Goal: Ask a question

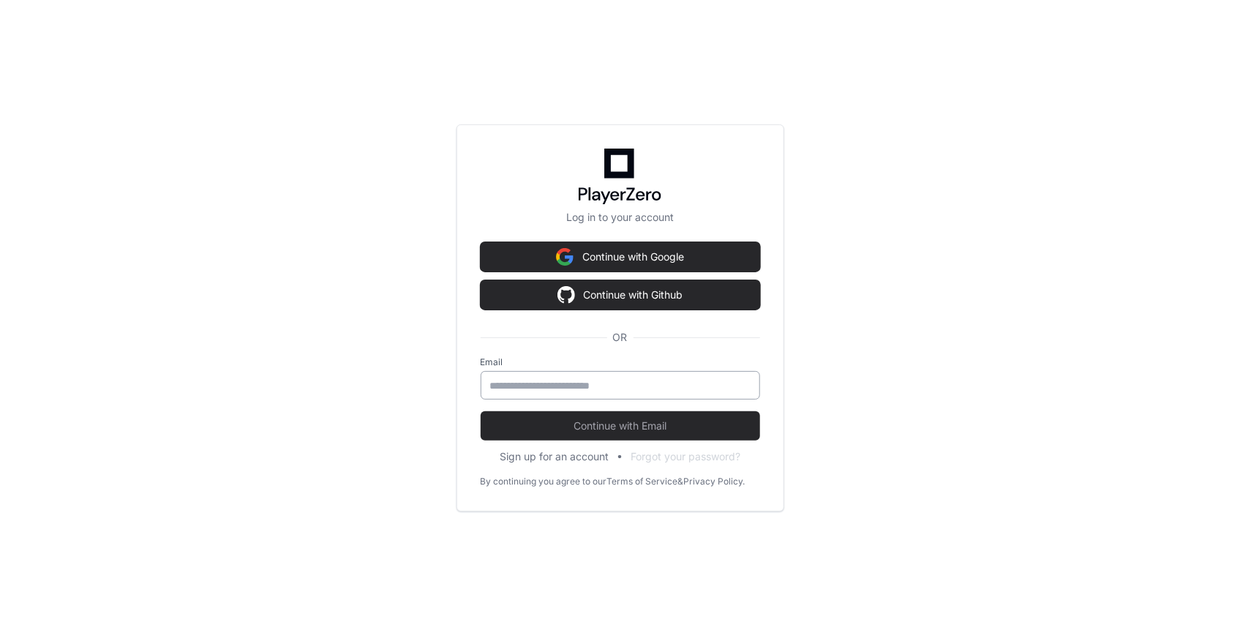
click at [630, 383] on input "email" at bounding box center [620, 385] width 261 height 15
type input "**********"
click at [481, 411] on button "Continue with Email" at bounding box center [621, 425] width 280 height 29
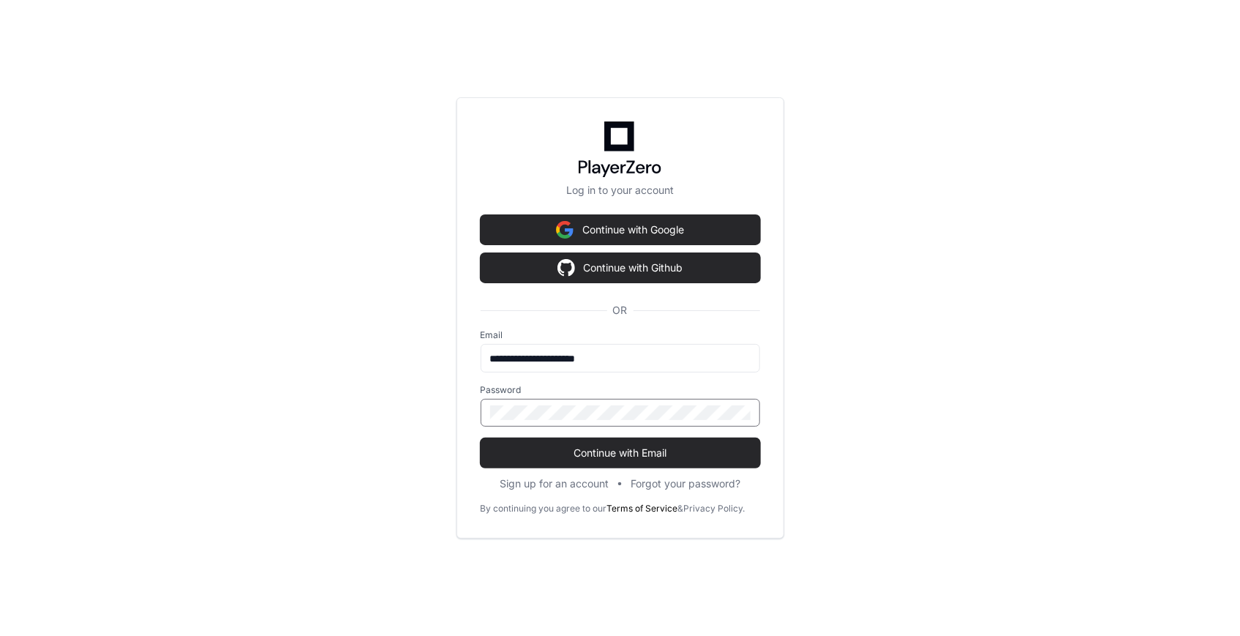
click at [481, 438] on button "Continue with Email" at bounding box center [621, 452] width 280 height 29
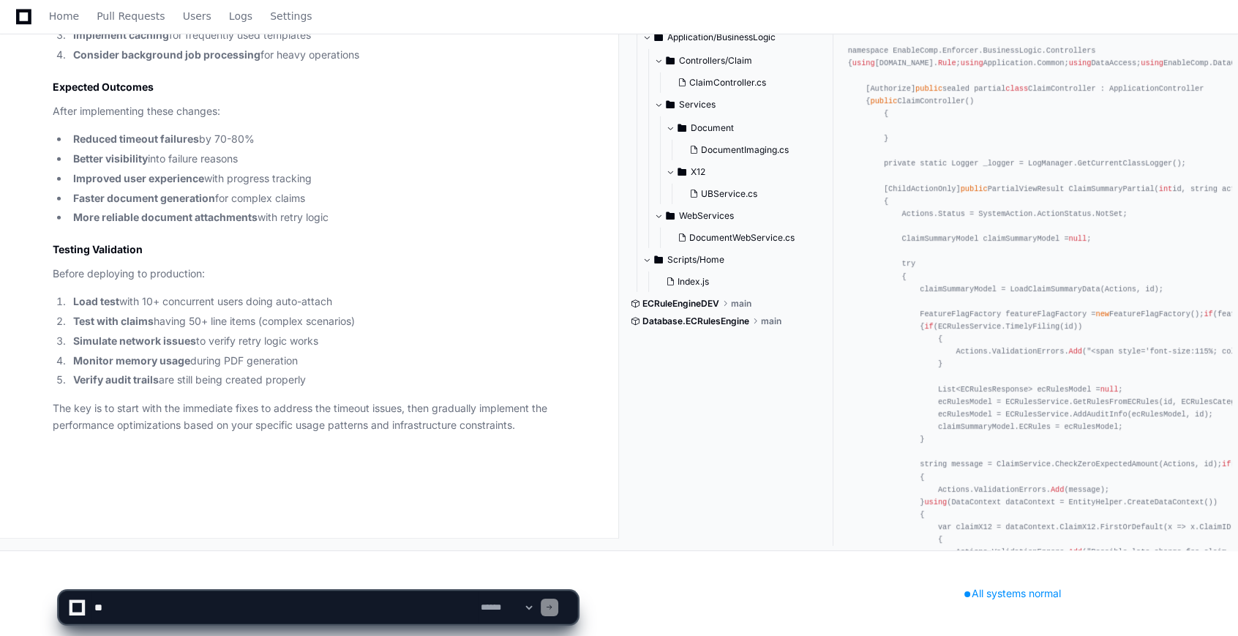
scroll to position [6264, 0]
click at [206, 607] on textarea at bounding box center [284, 607] width 386 height 32
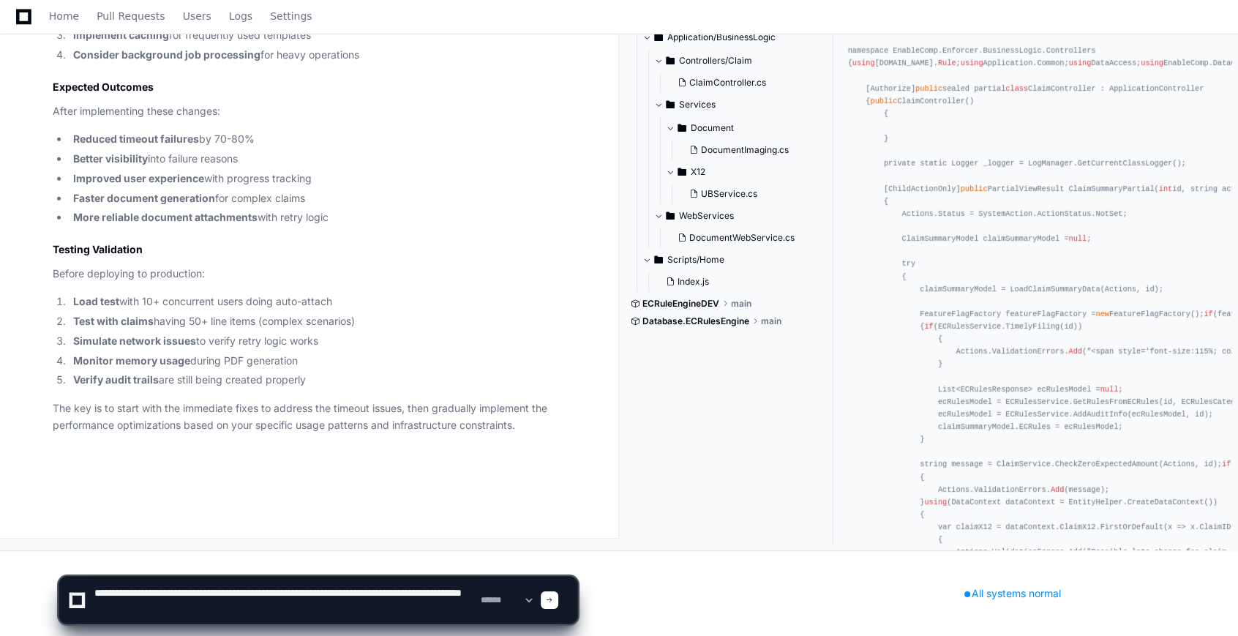
type textarea "**********"
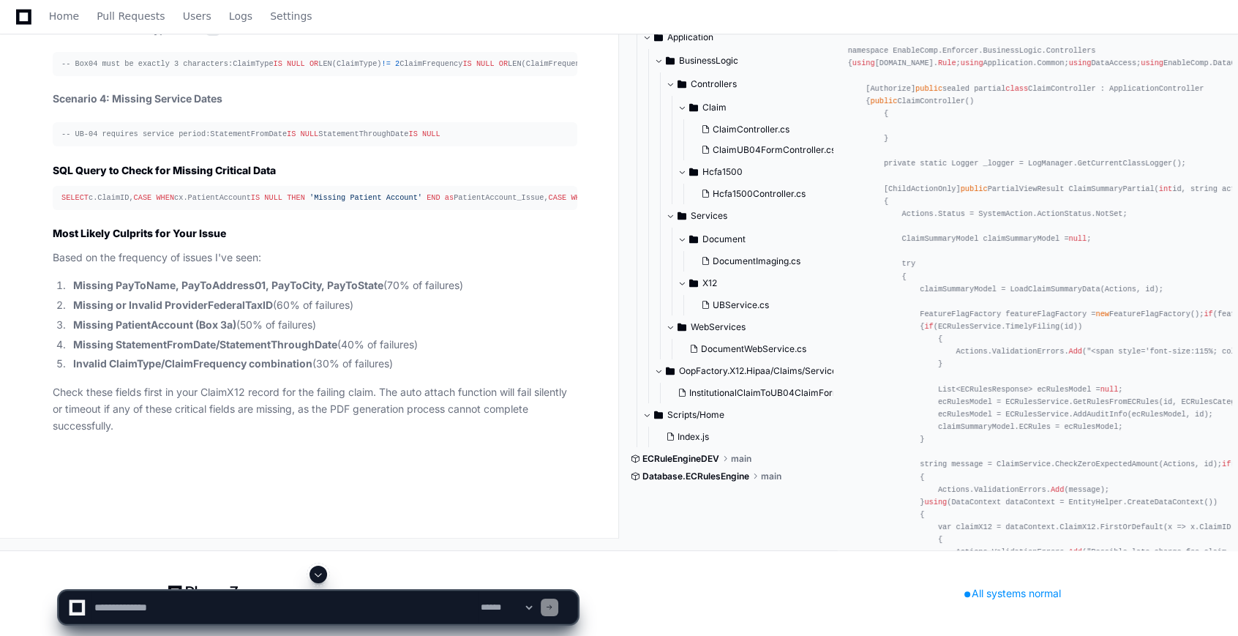
scroll to position [8350, 0]
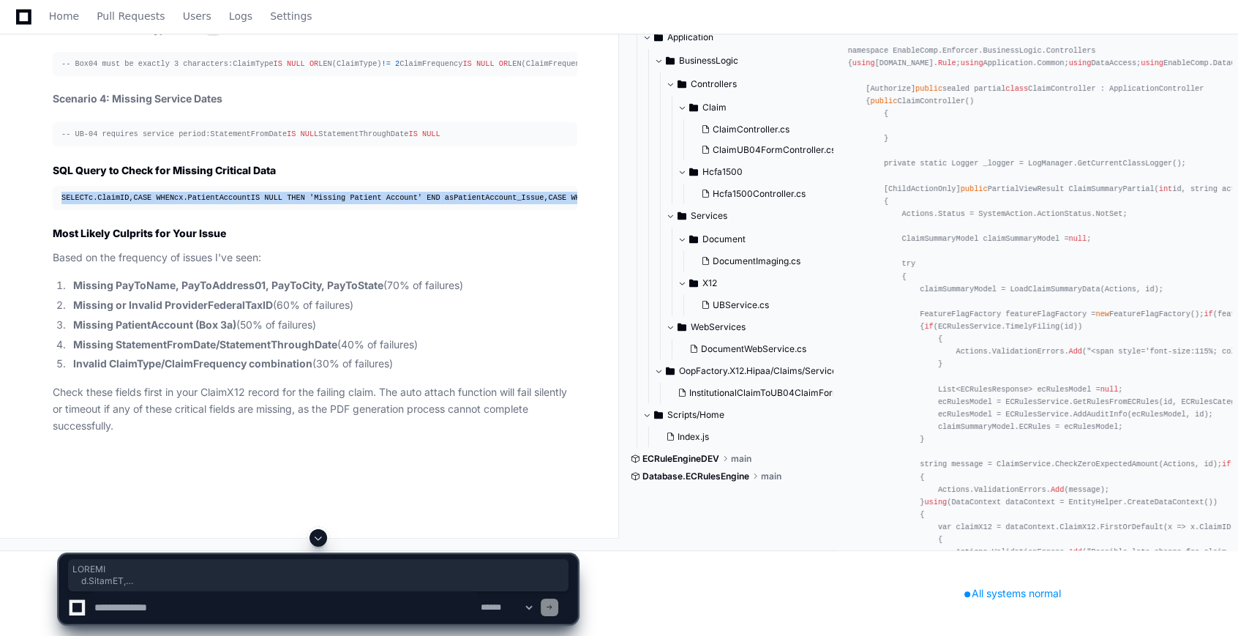
drag, startPoint x: 195, startPoint y: 300, endPoint x: 56, endPoint y: 86, distance: 255.4
click at [56, 186] on pre "SELECT c.ClaimID, CASE WHEN cx.PatientAccount IS NULL THEN 'Missing Patient Acc…" at bounding box center [315, 198] width 525 height 24
drag, startPoint x: 56, startPoint y: 86, endPoint x: 161, endPoint y: 139, distance: 117.8
copy div "SELECT c.ClaimID, CASE WHEN cx.PatientAccount IS NULL THEN 'Missing Patient Acc…"
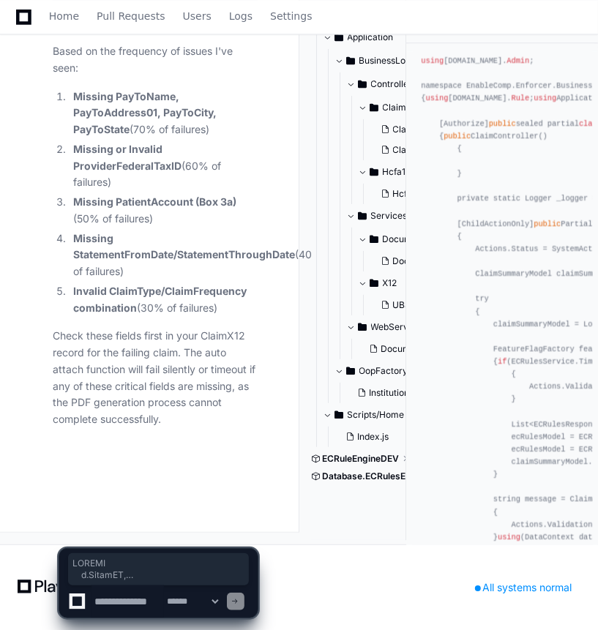
scroll to position [11467, 0]
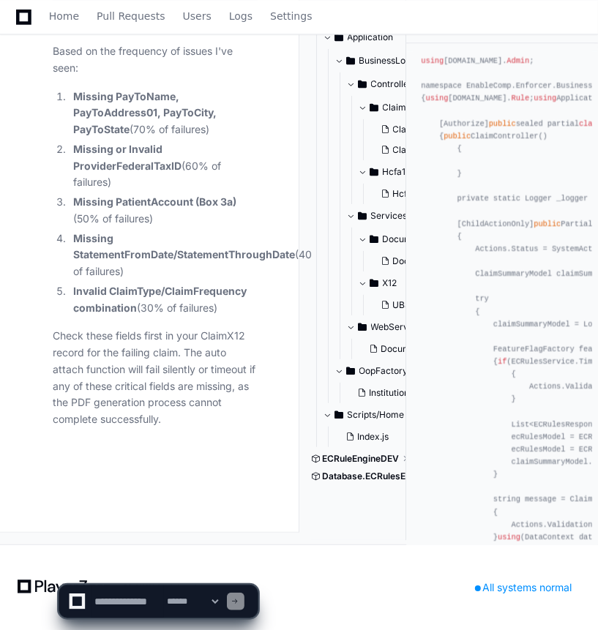
click at [127, 599] on textarea at bounding box center [127, 601] width 72 height 32
type textarea "*"
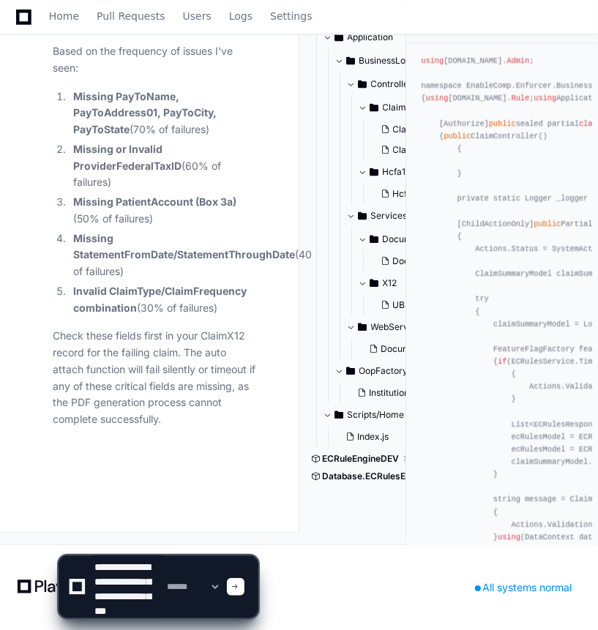
scroll to position [20, 0]
type textarea "**********"
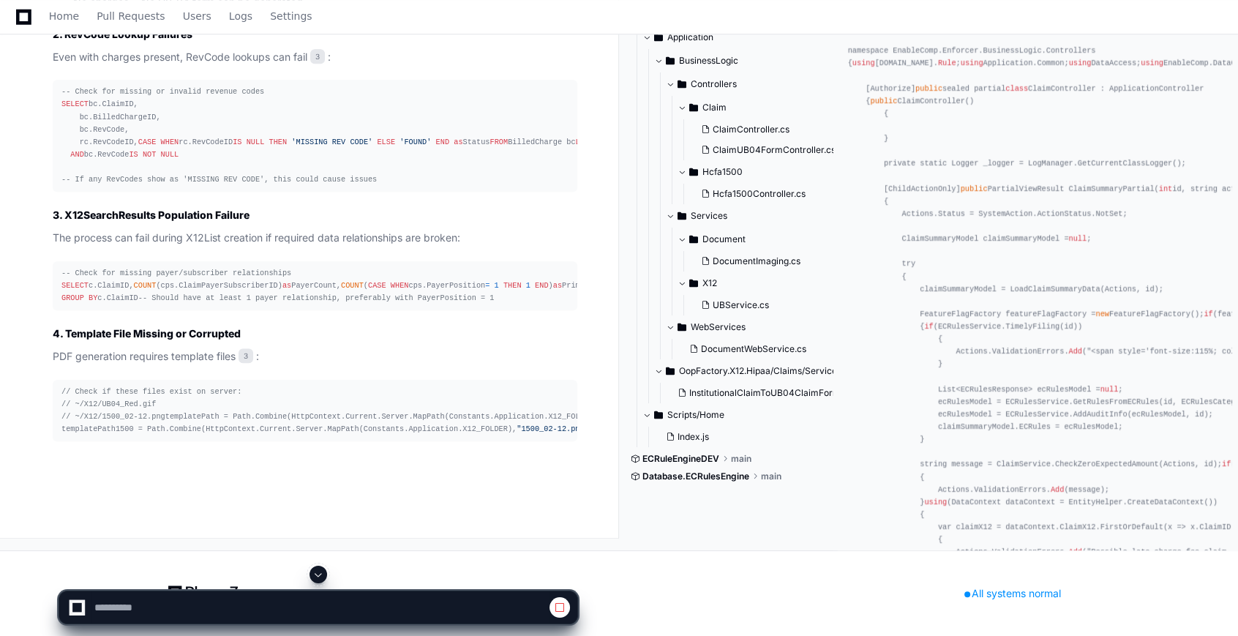
scroll to position [9712, 0]
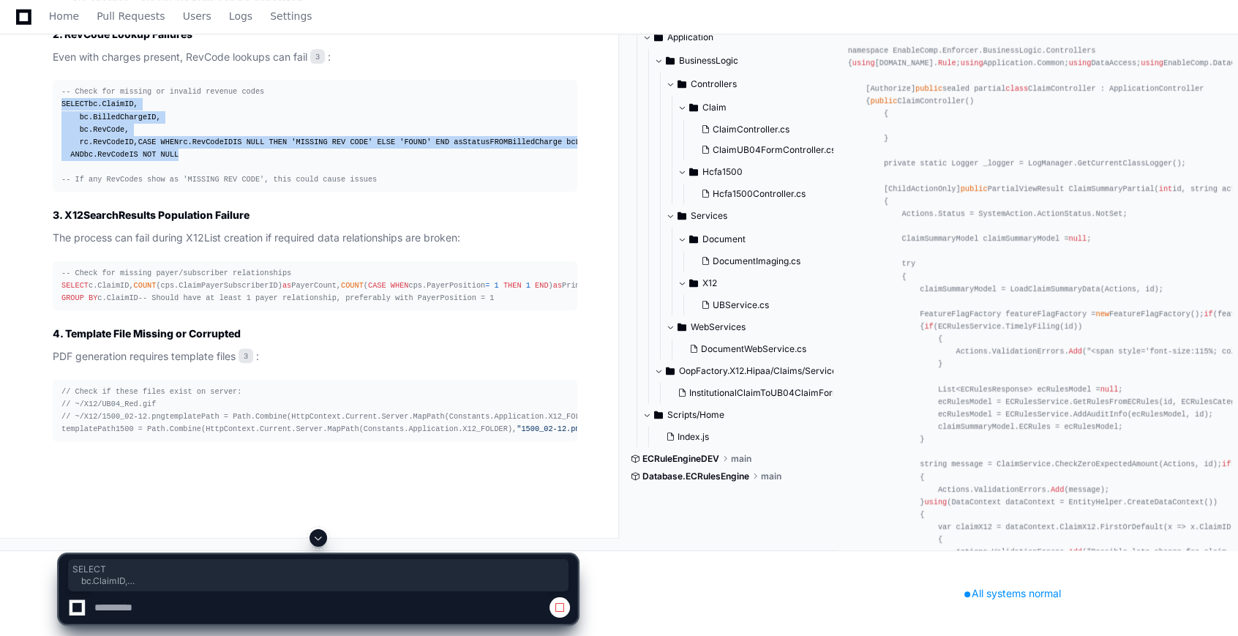
drag, startPoint x: 59, startPoint y: 181, endPoint x: 261, endPoint y: 297, distance: 233.1
click at [261, 192] on pre "-- Check for missing or invalid revenue codes SELECT bc.ClaimID, bc.BilledCharg…" at bounding box center [315, 136] width 525 height 112
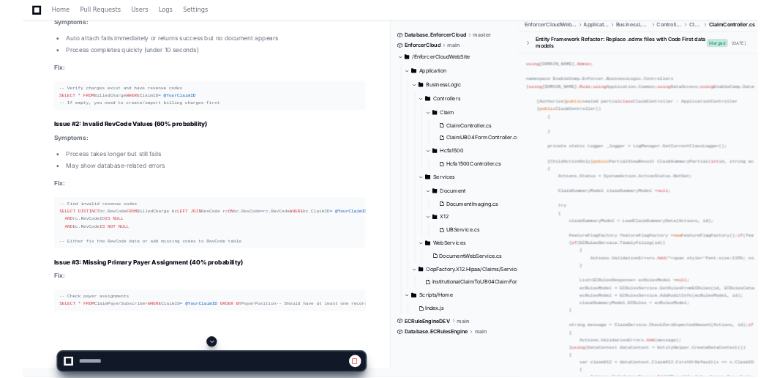
scroll to position [9245, 0]
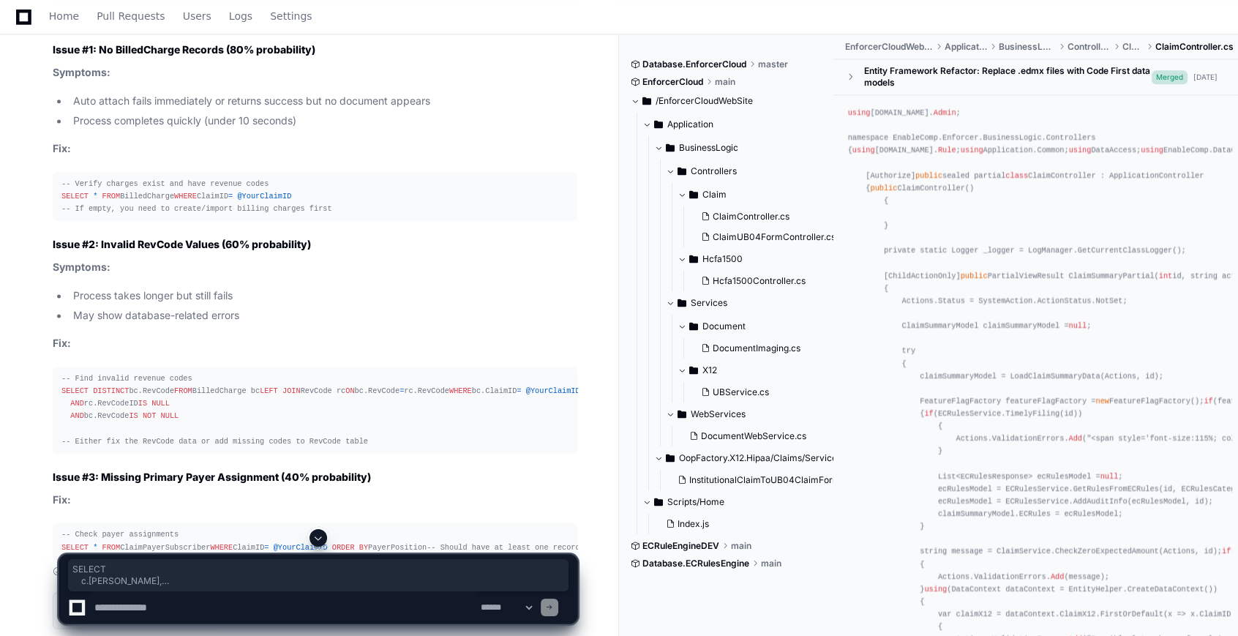
drag, startPoint x: 61, startPoint y: 122, endPoint x: 210, endPoint y: 224, distance: 180.1
copy div "SELECT c.[PERSON_NAME], COUNT (bc.BilledChargeID) as ChargeCount, SUM (bc.Bille…"
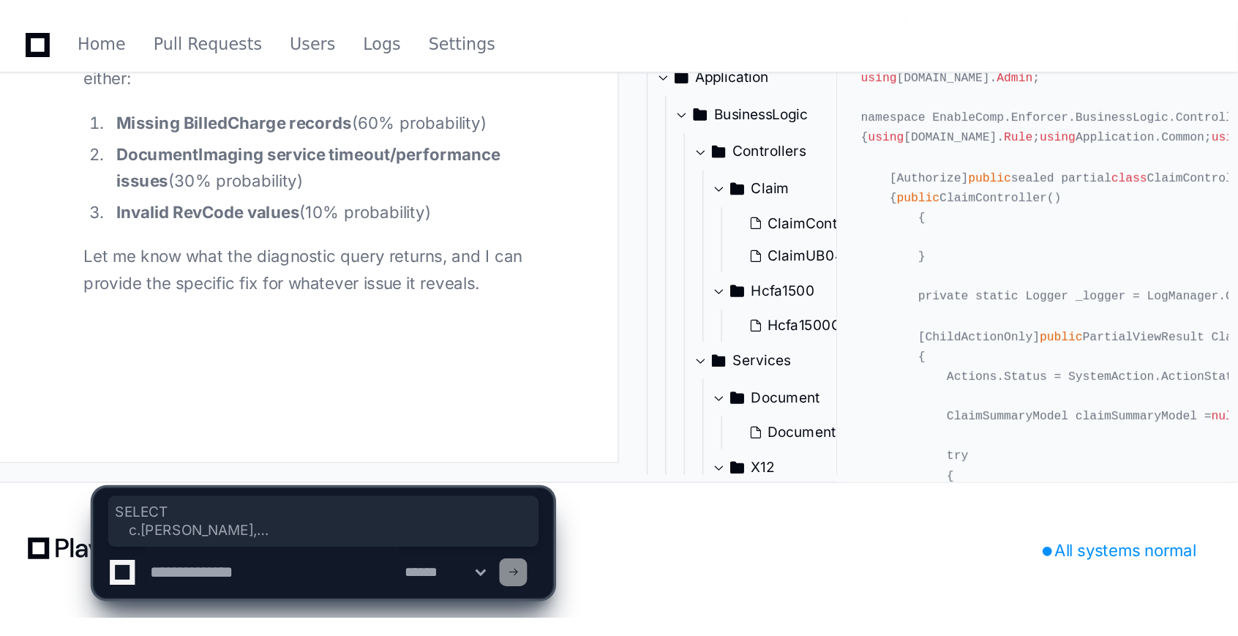
scroll to position [13356, 0]
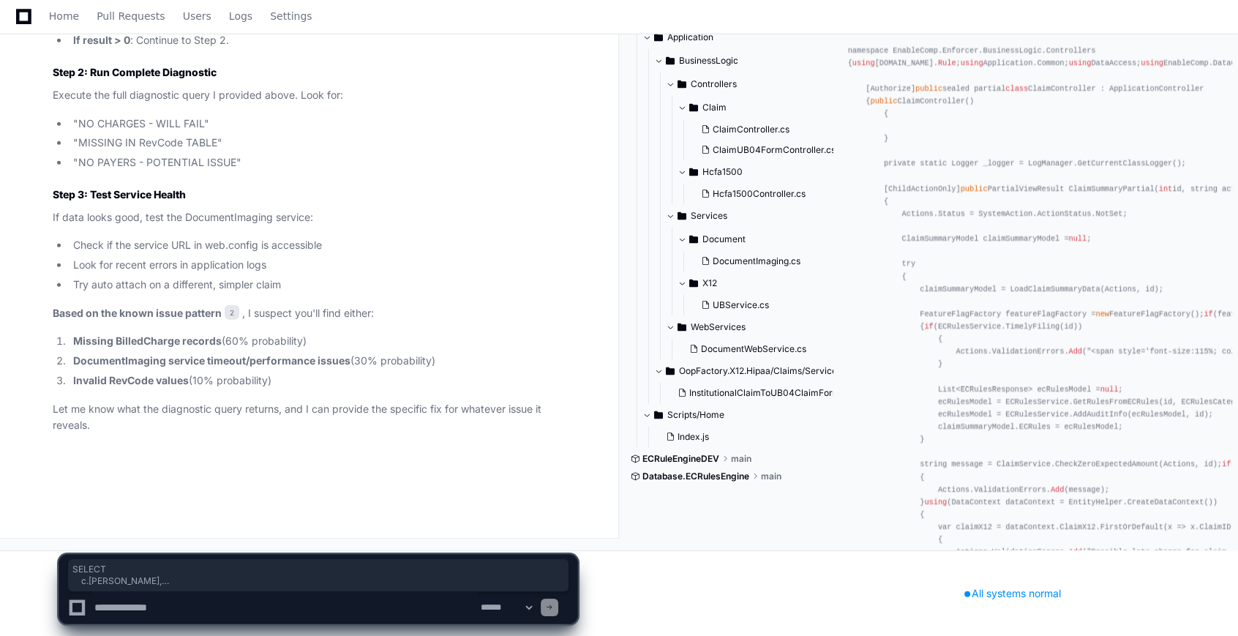
click at [192, 610] on textarea at bounding box center [284, 607] width 386 height 32
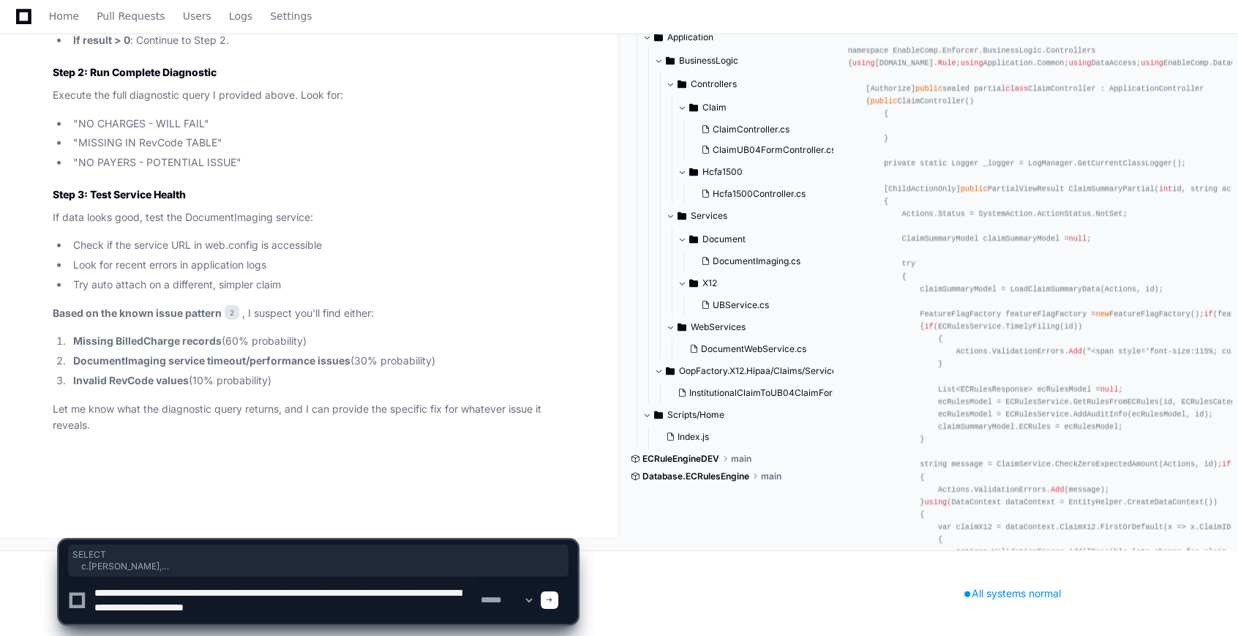
type textarea "**********"
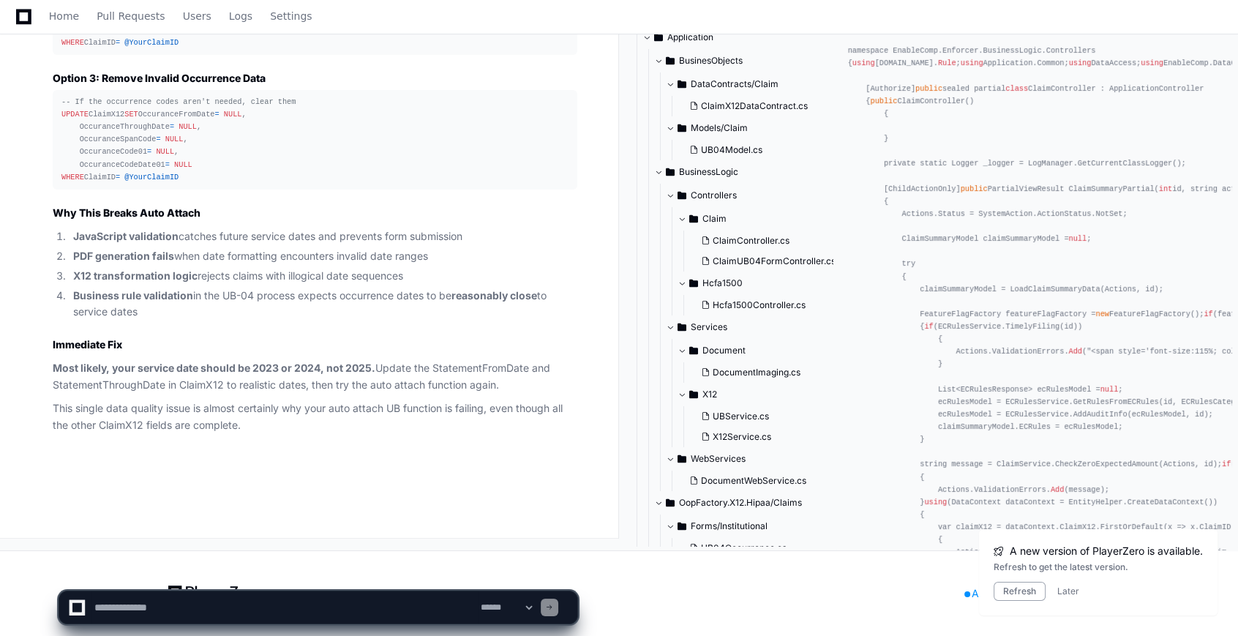
scroll to position [15780, 0]
